Goal: Register for event/course

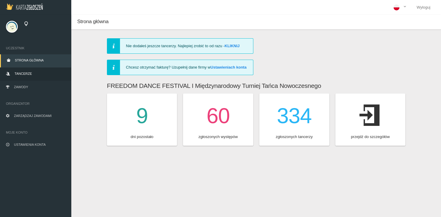
click at [32, 74] on link "Tancerze" at bounding box center [35, 74] width 71 height 13
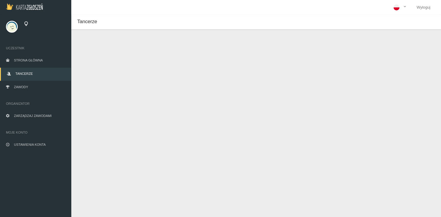
click at [105, 49] on button "Dodaj tancerza" at bounding box center [105, 49] width 45 height 11
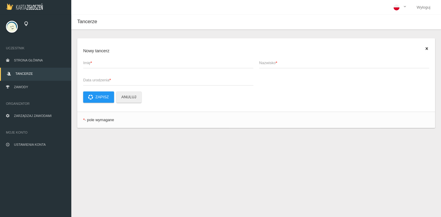
click at [103, 63] on span "Imię *" at bounding box center [165, 63] width 164 height 6
click at [103, 63] on input "Imię *" at bounding box center [168, 62] width 170 height 11
type input "Oliwia"
type input "[PERSON_NAME]"
click at [93, 79] on span "Data urodzenia *" at bounding box center [165, 80] width 164 height 6
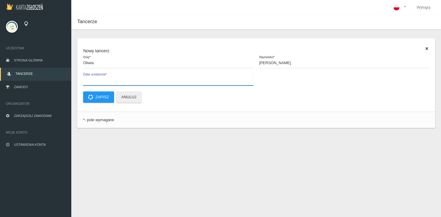
click at [93, 79] on input "Data urodzenia *" at bounding box center [168, 79] width 170 height 11
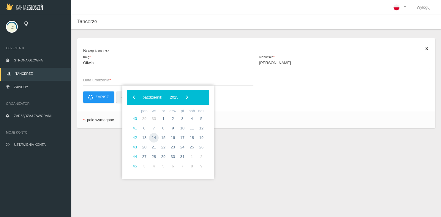
click at [150, 136] on span "14" at bounding box center [154, 138] width 10 height 10
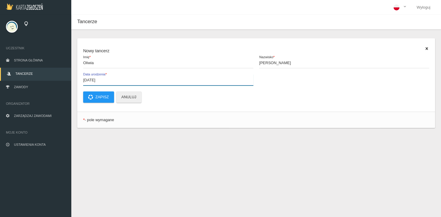
click at [109, 81] on input "[DATE]" at bounding box center [168, 79] width 170 height 11
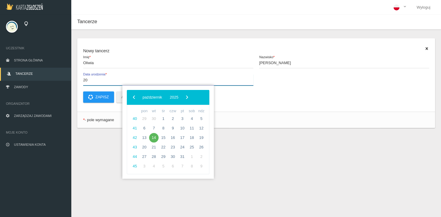
type input "2"
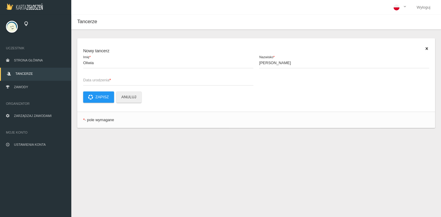
click at [126, 79] on span "Data urodzenia *" at bounding box center [165, 80] width 164 height 6
click at [126, 79] on input "Data urodzenia *" at bounding box center [168, 79] width 170 height 11
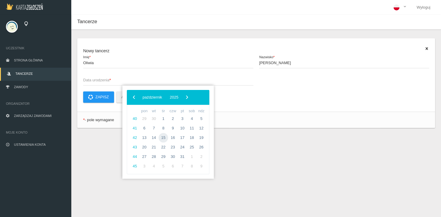
click at [162, 140] on span "15" at bounding box center [164, 138] width 10 height 10
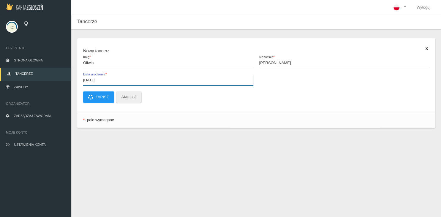
click at [112, 78] on input "[DATE]" at bounding box center [168, 79] width 170 height 11
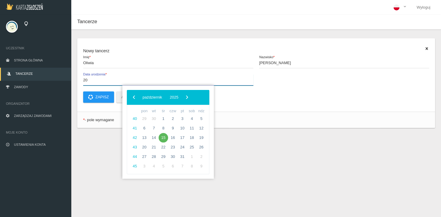
type input "2"
click at [107, 81] on input "2008--09-23" at bounding box center [168, 79] width 170 height 11
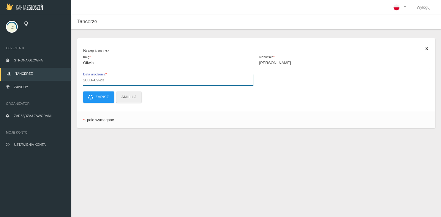
click at [93, 80] on input "2008--09-23" at bounding box center [168, 79] width 170 height 11
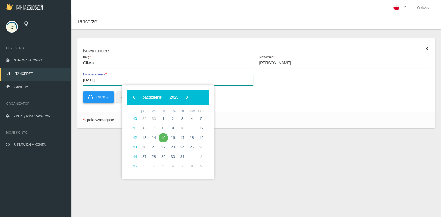
type input "[DATE]"
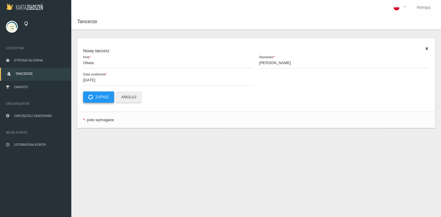
click at [96, 100] on button "Zapisz" at bounding box center [98, 97] width 31 height 11
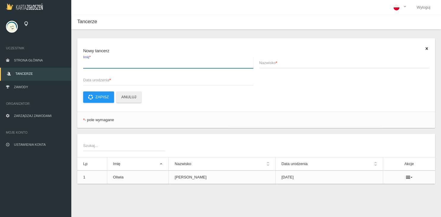
click at [97, 66] on input "Imię *" at bounding box center [168, 62] width 170 height 11
type input "Zofia"
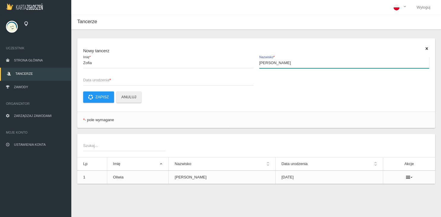
type input "[PERSON_NAME]"
click at [102, 79] on span "Data urodzenia *" at bounding box center [165, 80] width 164 height 6
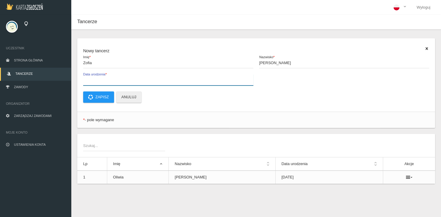
click at [102, 79] on input "Data urodzenia *" at bounding box center [168, 79] width 170 height 11
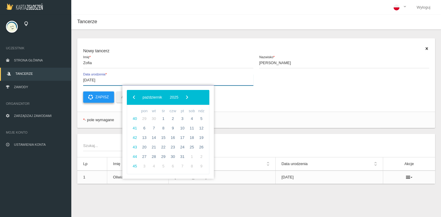
type input "[DATE]"
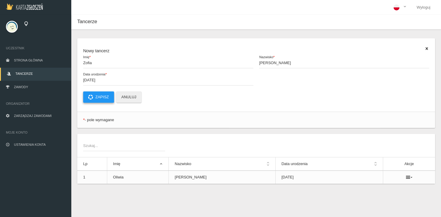
click at [96, 101] on button "Zapisz" at bounding box center [98, 97] width 31 height 11
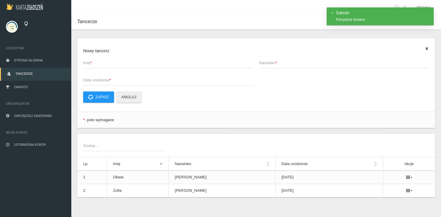
click at [106, 64] on span "Imię *" at bounding box center [165, 63] width 164 height 6
click at [106, 64] on input "Imię *" at bounding box center [168, 62] width 170 height 11
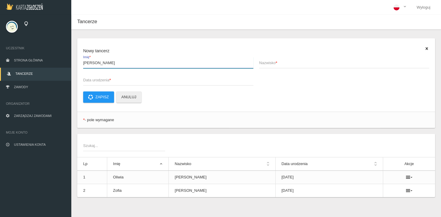
type input "[PERSON_NAME]"
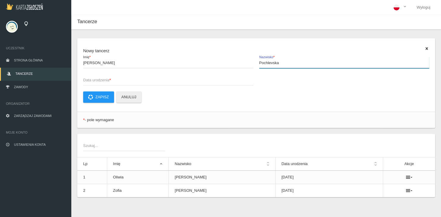
type input "Pochlevska"
click at [93, 81] on span "Data urodzenia *" at bounding box center [165, 80] width 164 height 6
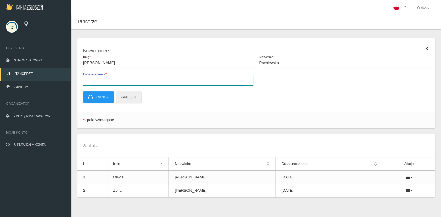
click at [93, 81] on input "Data urodzenia *" at bounding box center [168, 79] width 170 height 11
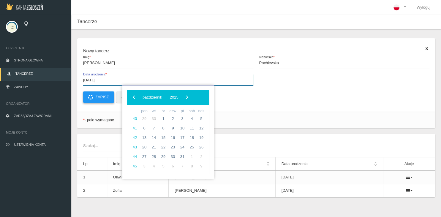
type input "[DATE]"
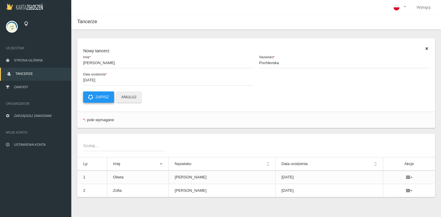
click at [89, 99] on icon at bounding box center [90, 97] width 5 height 5
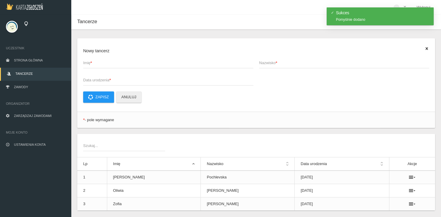
click at [100, 63] on span "Imię *" at bounding box center [165, 63] width 164 height 6
click at [100, 63] on input "Imię *" at bounding box center [168, 62] width 170 height 11
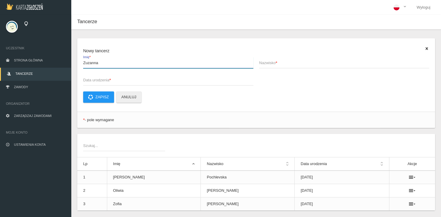
type input "Zuzanna"
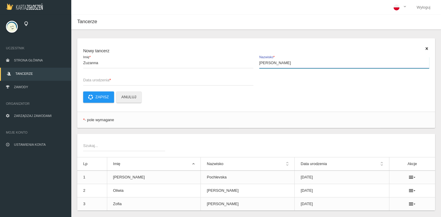
type input "[PERSON_NAME]"
click at [111, 80] on strong "*" at bounding box center [109, 80] width 1 height 4
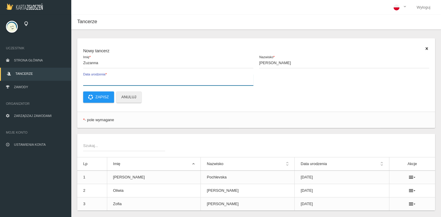
click at [111, 80] on input "Data urodzenia *" at bounding box center [168, 79] width 170 height 11
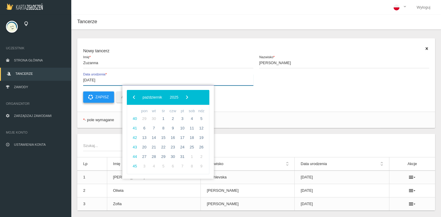
type input "[DATE]"
click at [107, 95] on button "Zapisz" at bounding box center [98, 97] width 31 height 11
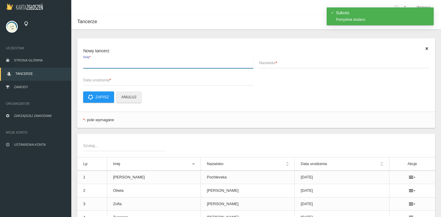
click at [106, 66] on input "Imię *" at bounding box center [168, 62] width 170 height 11
type input "[PERSON_NAME]"
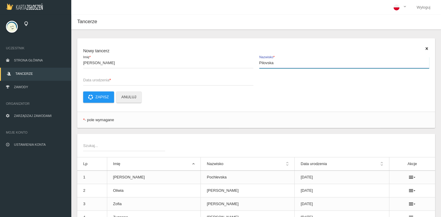
type input "Pilovska"
click at [115, 82] on span "Data urodzenia *" at bounding box center [165, 80] width 164 height 6
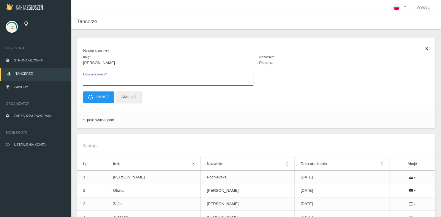
click at [115, 82] on input "Data urodzenia *" at bounding box center [168, 79] width 170 height 11
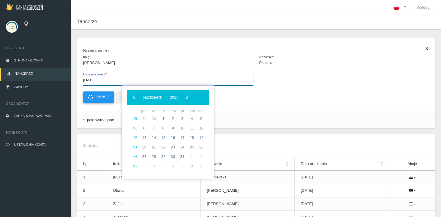
type input "[DATE]"
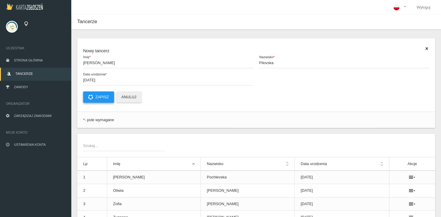
click at [107, 95] on button "Zapisz" at bounding box center [98, 97] width 31 height 11
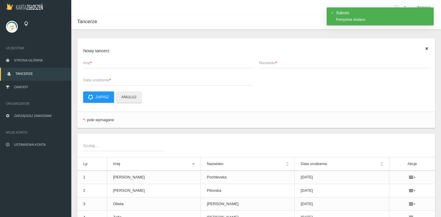
click at [105, 64] on span "Imię *" at bounding box center [165, 63] width 164 height 6
click at [105, 64] on input "Imię *" at bounding box center [168, 62] width 170 height 11
type input "Oliwia"
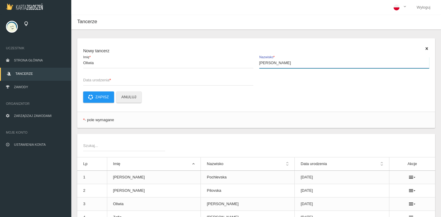
type input "[PERSON_NAME]"
click at [93, 78] on span "Data urodzenia *" at bounding box center [165, 80] width 164 height 6
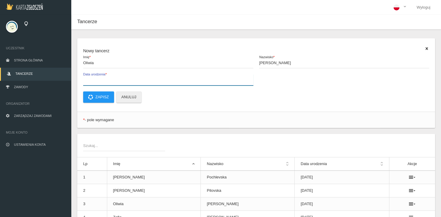
click at [93, 78] on input "Data urodzenia *" at bounding box center [168, 79] width 170 height 11
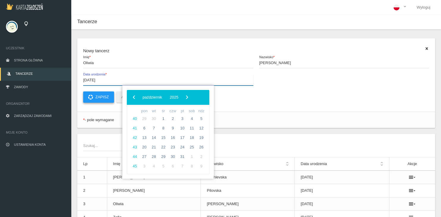
type input "[DATE]"
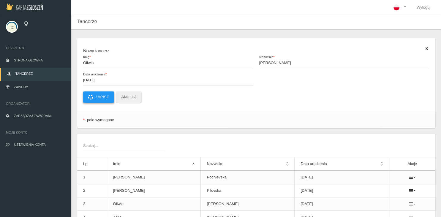
click at [108, 97] on button "Zapisz" at bounding box center [98, 97] width 31 height 11
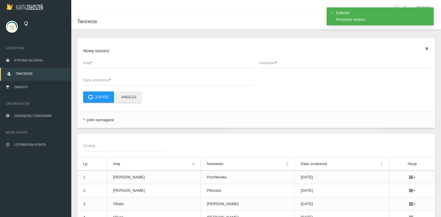
click at [102, 62] on span "Imię *" at bounding box center [165, 63] width 164 height 6
click at [102, 62] on input "Imię *" at bounding box center [168, 62] width 170 height 11
type input "[PERSON_NAME]"
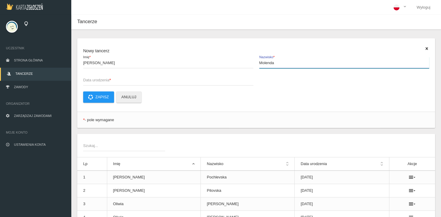
type input "Molenda"
click at [90, 81] on span "Data urodzenia *" at bounding box center [165, 80] width 164 height 6
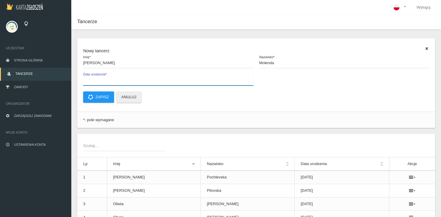
click at [90, 81] on input "Data urodzenia *" at bounding box center [168, 79] width 170 height 11
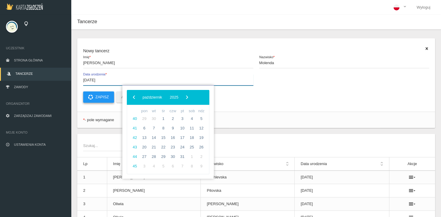
type input "[DATE]"
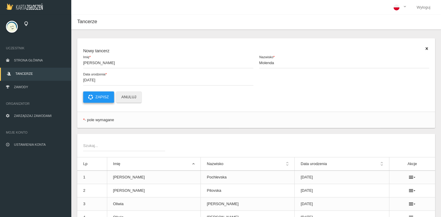
click at [97, 96] on button "Zapisz" at bounding box center [98, 97] width 31 height 11
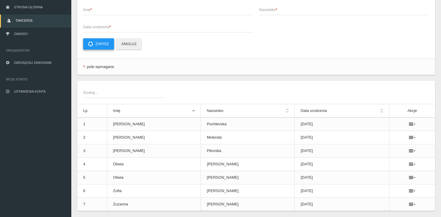
scroll to position [70, 0]
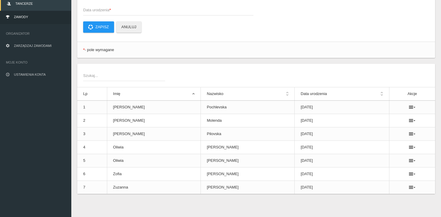
click at [20, 17] on span "Zawody" at bounding box center [21, 17] width 14 height 4
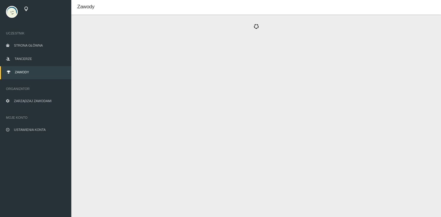
scroll to position [15, 0]
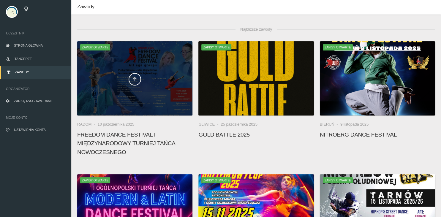
click at [156, 100] on div at bounding box center [134, 78] width 115 height 74
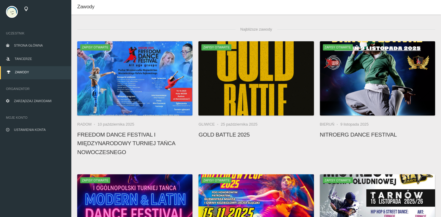
click at [113, 145] on h4 "FREEDOM DANCE FESTIVAL I Międzynarodowy Turniej Tańca Nowoczesnego" at bounding box center [134, 144] width 115 height 26
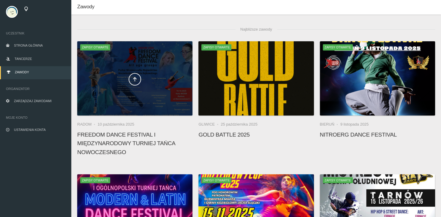
click at [128, 44] on div at bounding box center [134, 78] width 115 height 74
click at [135, 80] on icon at bounding box center [135, 79] width 5 height 5
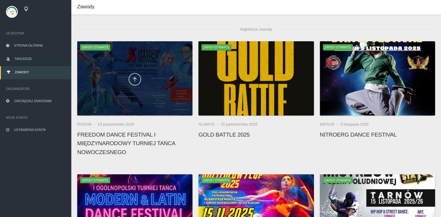
click at [135, 80] on icon at bounding box center [135, 79] width 5 height 5
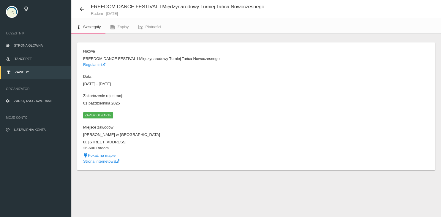
click at [97, 115] on span "Zapisy otwarte" at bounding box center [98, 115] width 30 height 6
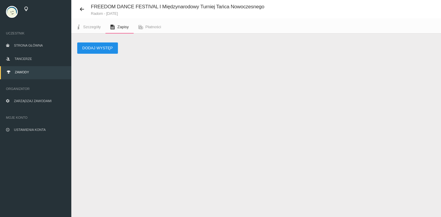
click at [91, 47] on button "Dodaj występ" at bounding box center [97, 48] width 41 height 11
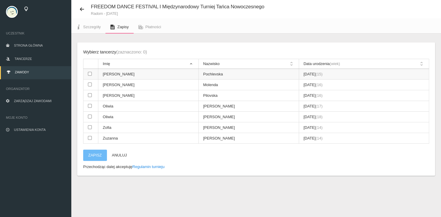
click at [91, 72] on input "checkbox" at bounding box center [90, 74] width 4 height 4
checkbox input "true"
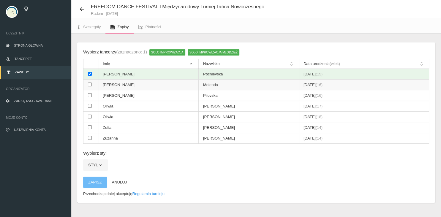
click at [89, 89] on td at bounding box center [91, 85] width 15 height 11
checkbox input "true"
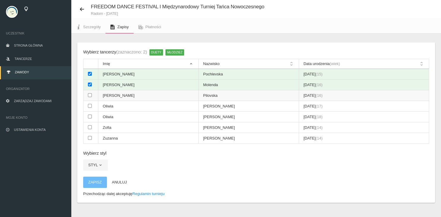
click at [89, 94] on input "checkbox" at bounding box center [90, 95] width 4 height 4
checkbox input "true"
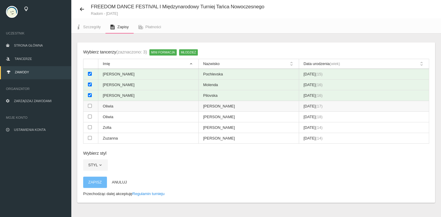
click at [90, 105] on input "checkbox" at bounding box center [90, 106] width 4 height 4
checkbox input "true"
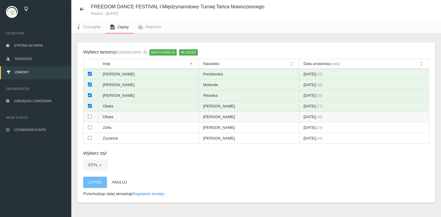
click at [91, 115] on input "checkbox" at bounding box center [90, 117] width 4 height 4
checkbox input "true"
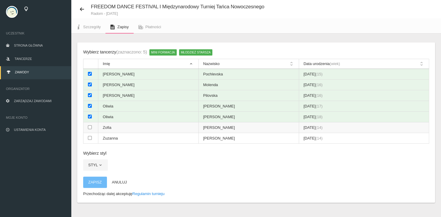
click at [91, 126] on input "checkbox" at bounding box center [90, 127] width 4 height 4
checkbox input "true"
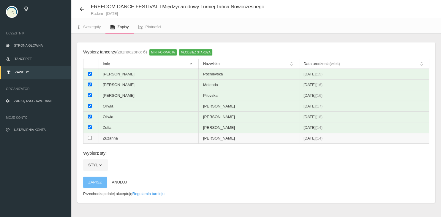
click at [90, 136] on input "checkbox" at bounding box center [90, 138] width 4 height 4
checkbox input "true"
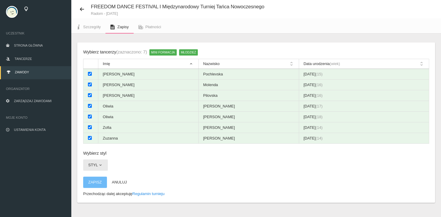
click at [93, 166] on button "Styl" at bounding box center [95, 165] width 25 height 11
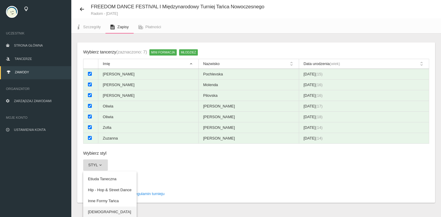
click at [100, 209] on link "[DEMOGRAPHIC_DATA]" at bounding box center [110, 212] width 54 height 11
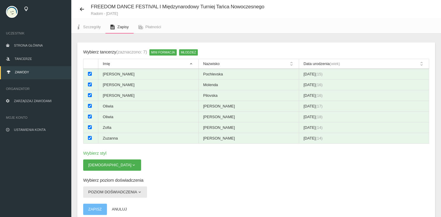
click at [109, 193] on button "Poziom doświadczenia" at bounding box center [115, 192] width 64 height 11
click at [108, 205] on link "Debiut" at bounding box center [110, 206] width 54 height 11
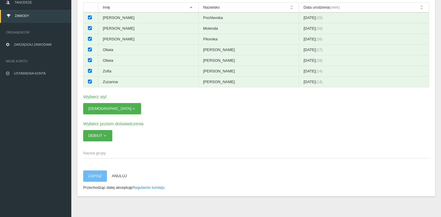
scroll to position [72, 0]
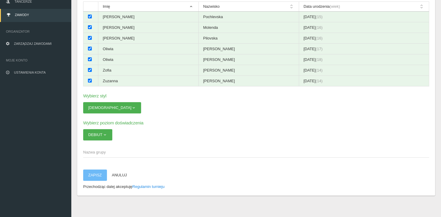
click at [95, 150] on span "Nazwa grupy" at bounding box center [253, 153] width 340 height 6
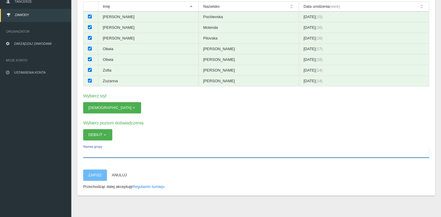
click at [95, 148] on input "Nazwa grupy" at bounding box center [256, 152] width 346 height 11
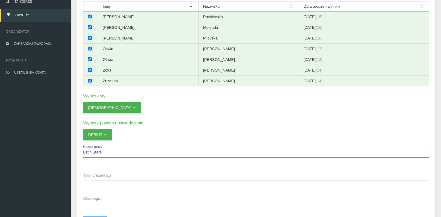
type input "Latin Stars"
click at [105, 175] on span "Tytuł prezentacji" at bounding box center [253, 176] width 340 height 6
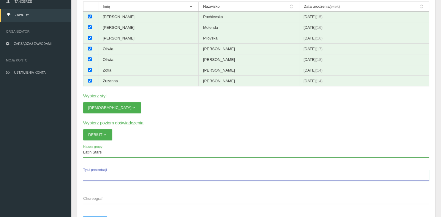
click at [105, 175] on input "Tytuł prezentacji" at bounding box center [256, 175] width 346 height 11
type input "-"
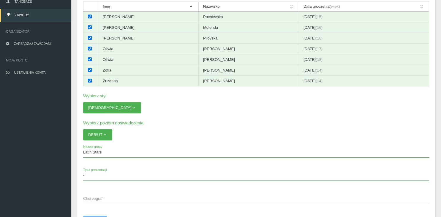
click at [103, 191] on app-registration-form "Wybierz tancerzy (zaznaczono: 7) Mini Formacja Młodzież Imię Nazwisko Data urod…" at bounding box center [256, 113] width 346 height 245
click at [95, 196] on span "Choreograf" at bounding box center [253, 199] width 340 height 6
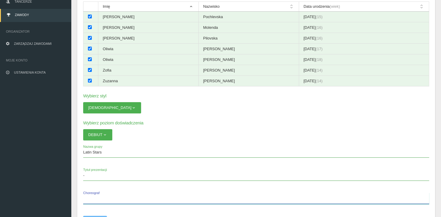
click at [95, 196] on input "Choreograf" at bounding box center [256, 198] width 346 height 11
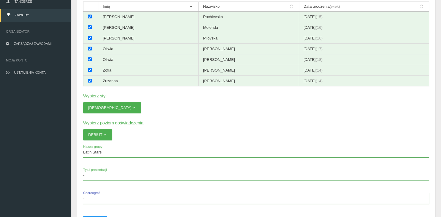
scroll to position [119, 0]
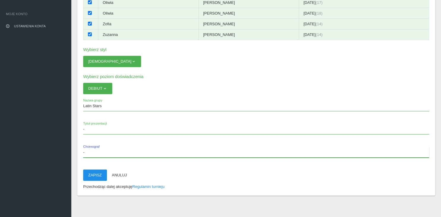
type input "-"
click at [96, 171] on button "Zapisz" at bounding box center [95, 175] width 24 height 11
